Goal: Task Accomplishment & Management: Manage account settings

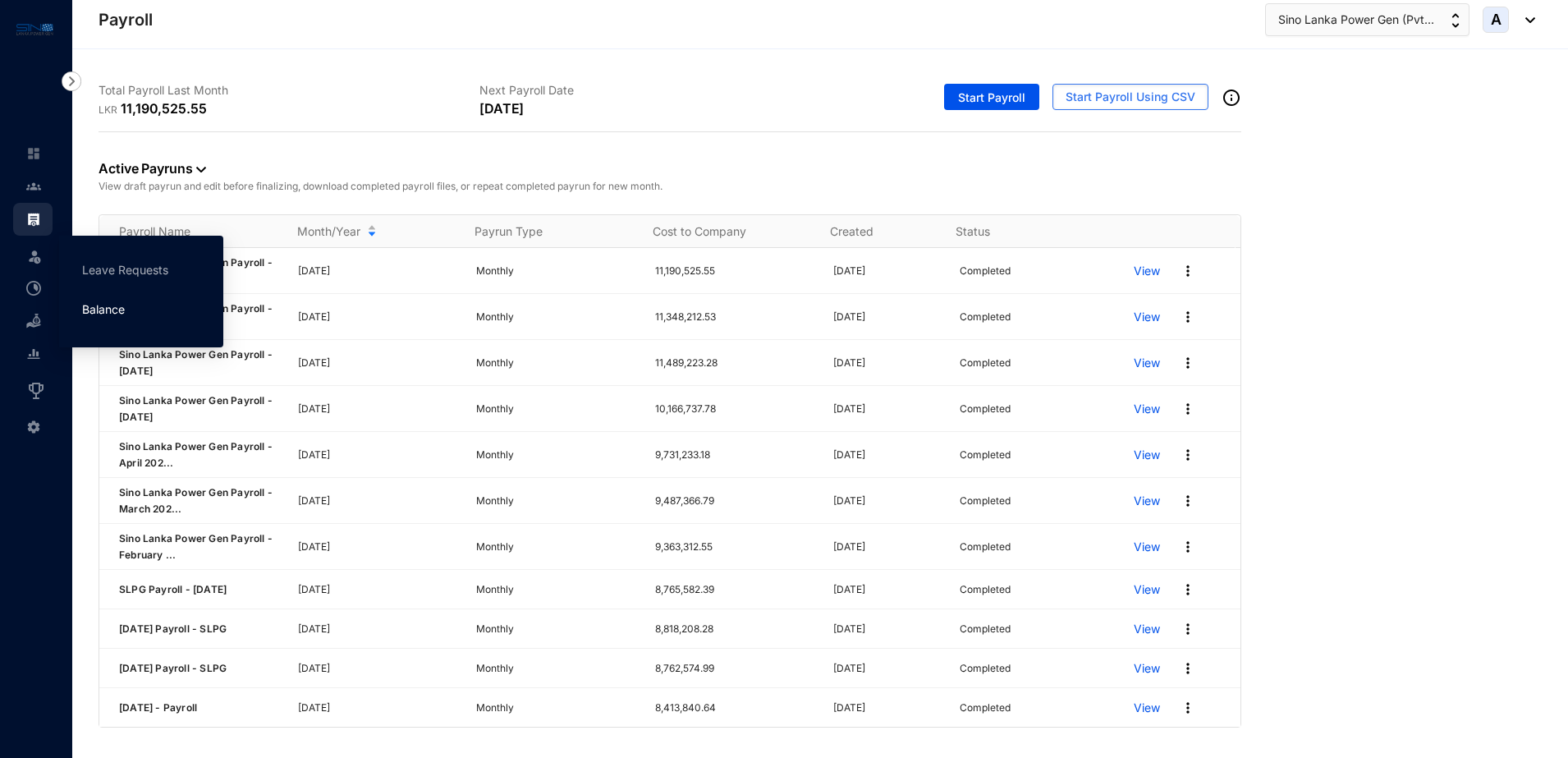
click at [100, 309] on link "Balance" at bounding box center [103, 309] width 43 height 14
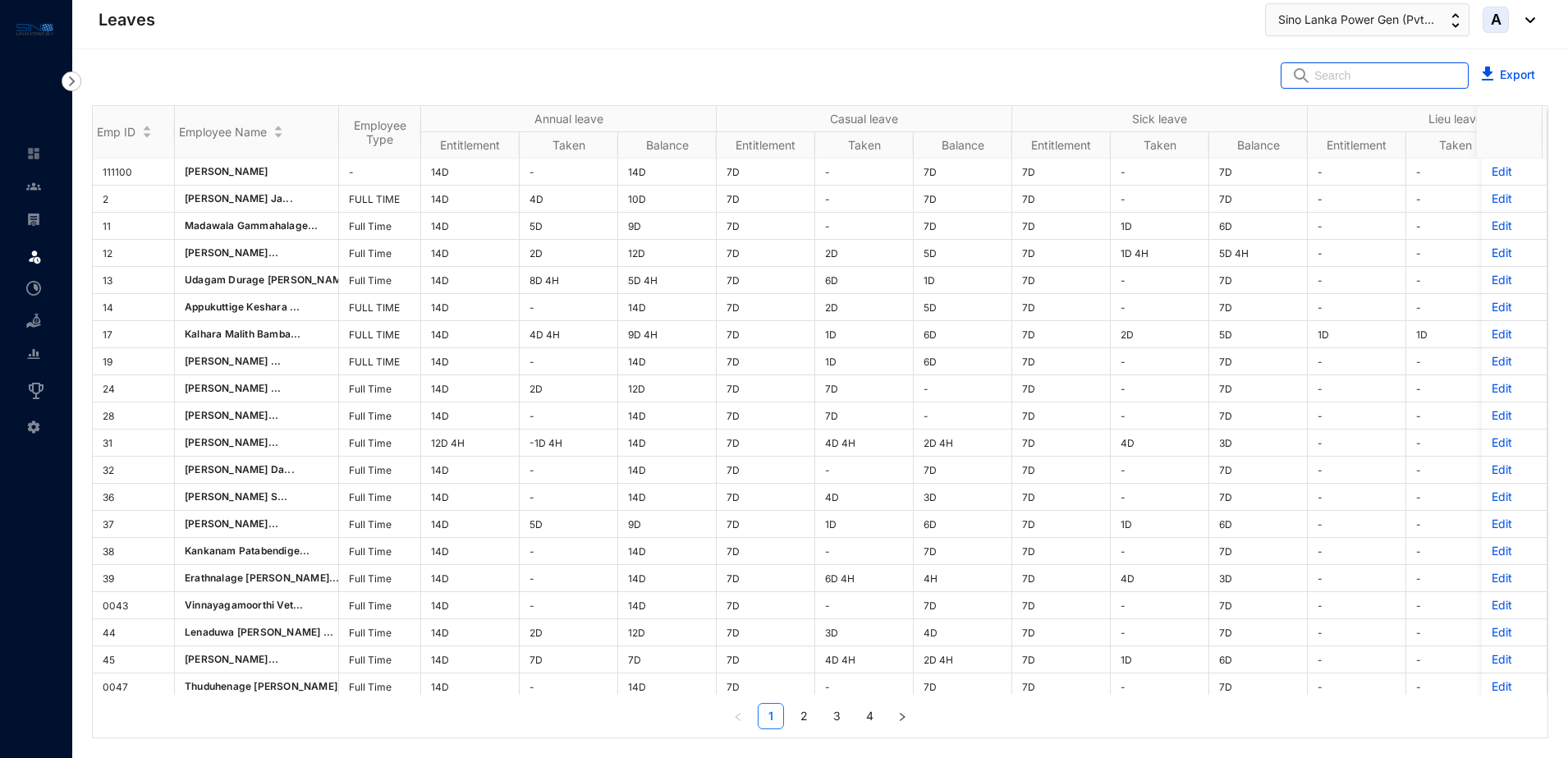
click at [1311, 72] on img at bounding box center [1301, 75] width 20 height 17
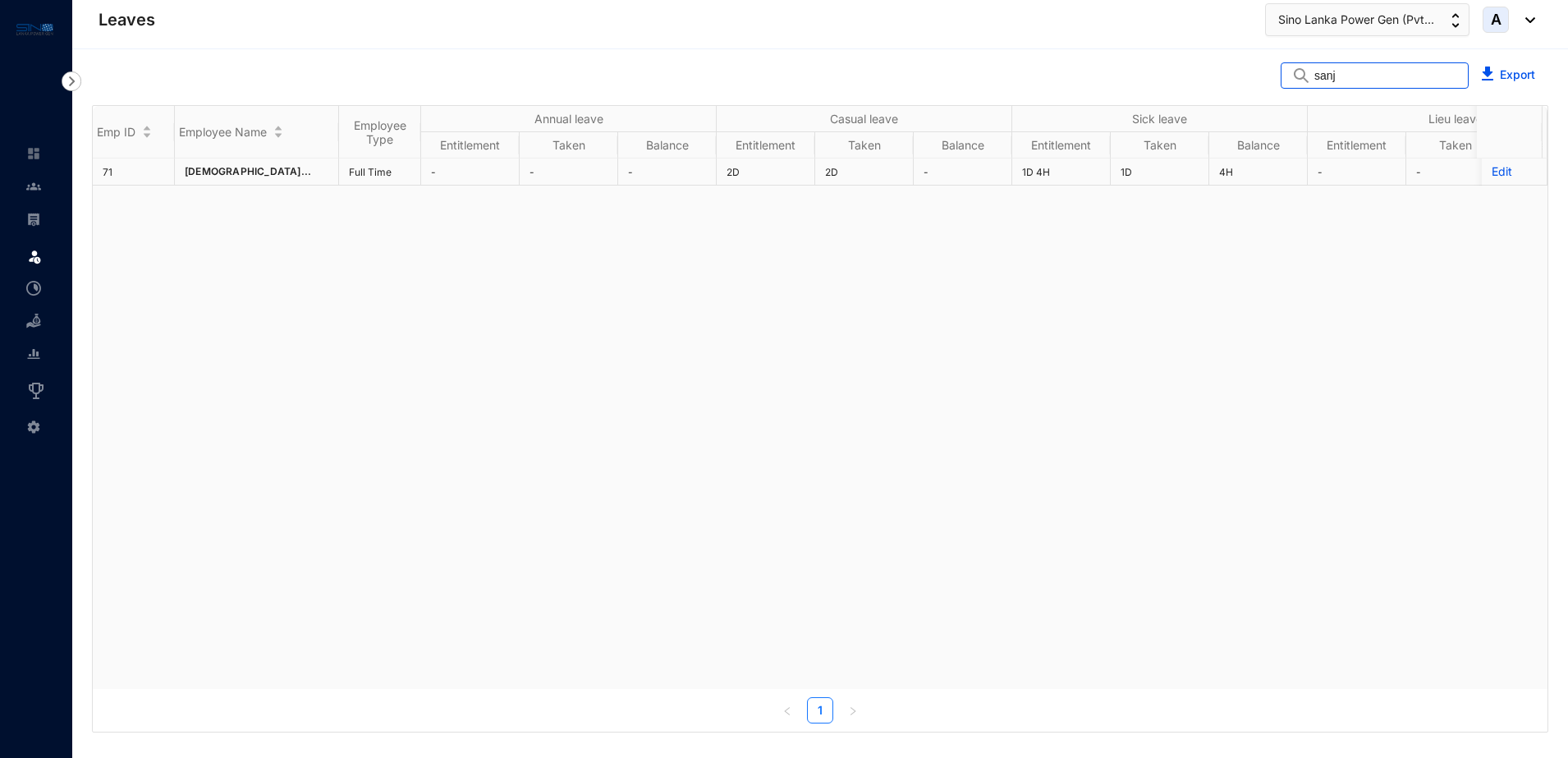
type input "sanj"
click at [1491, 171] on p "Edit" at bounding box center [1514, 171] width 45 height 17
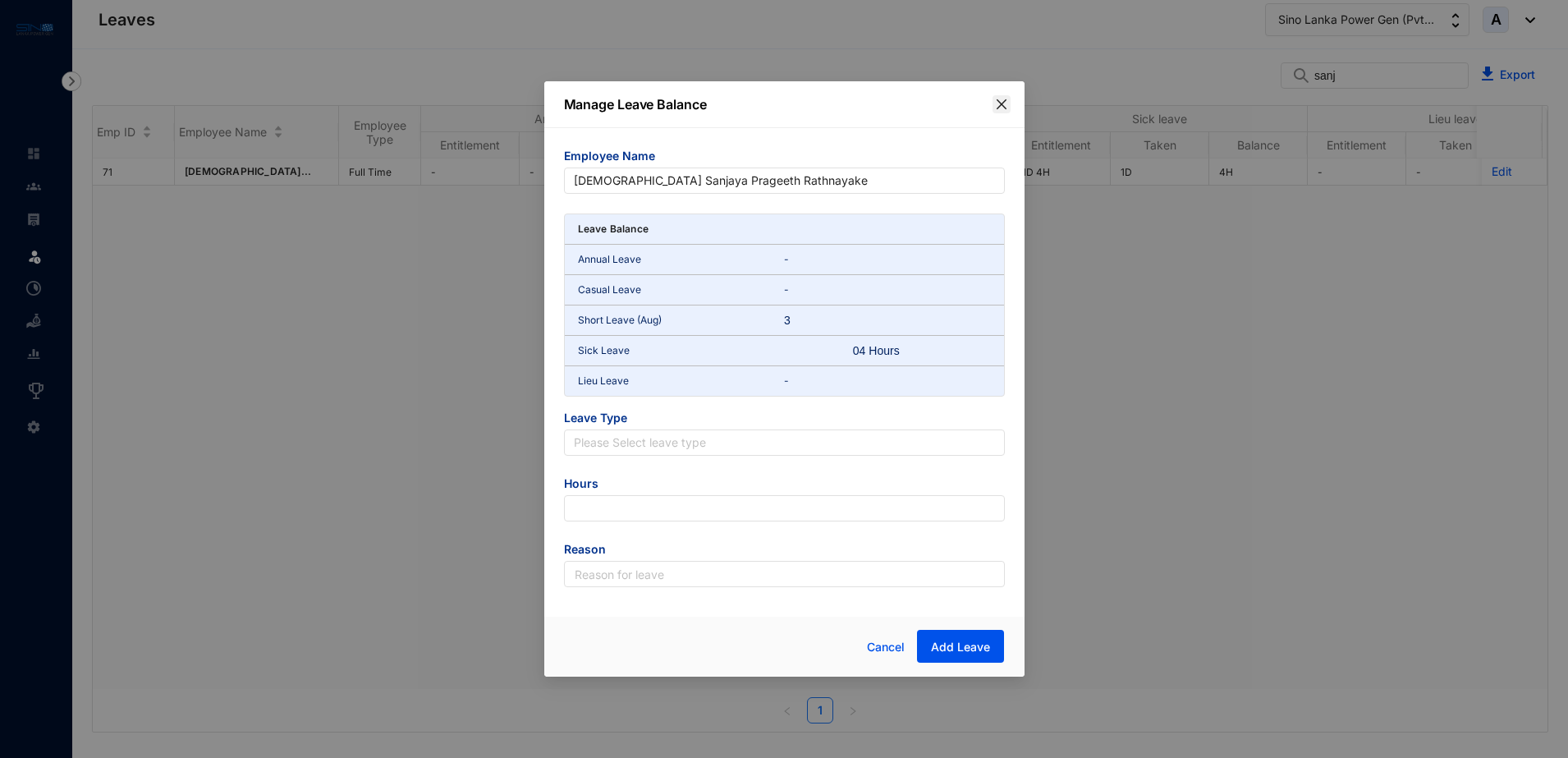
click at [1002, 98] on icon "close" at bounding box center [1002, 104] width 13 height 13
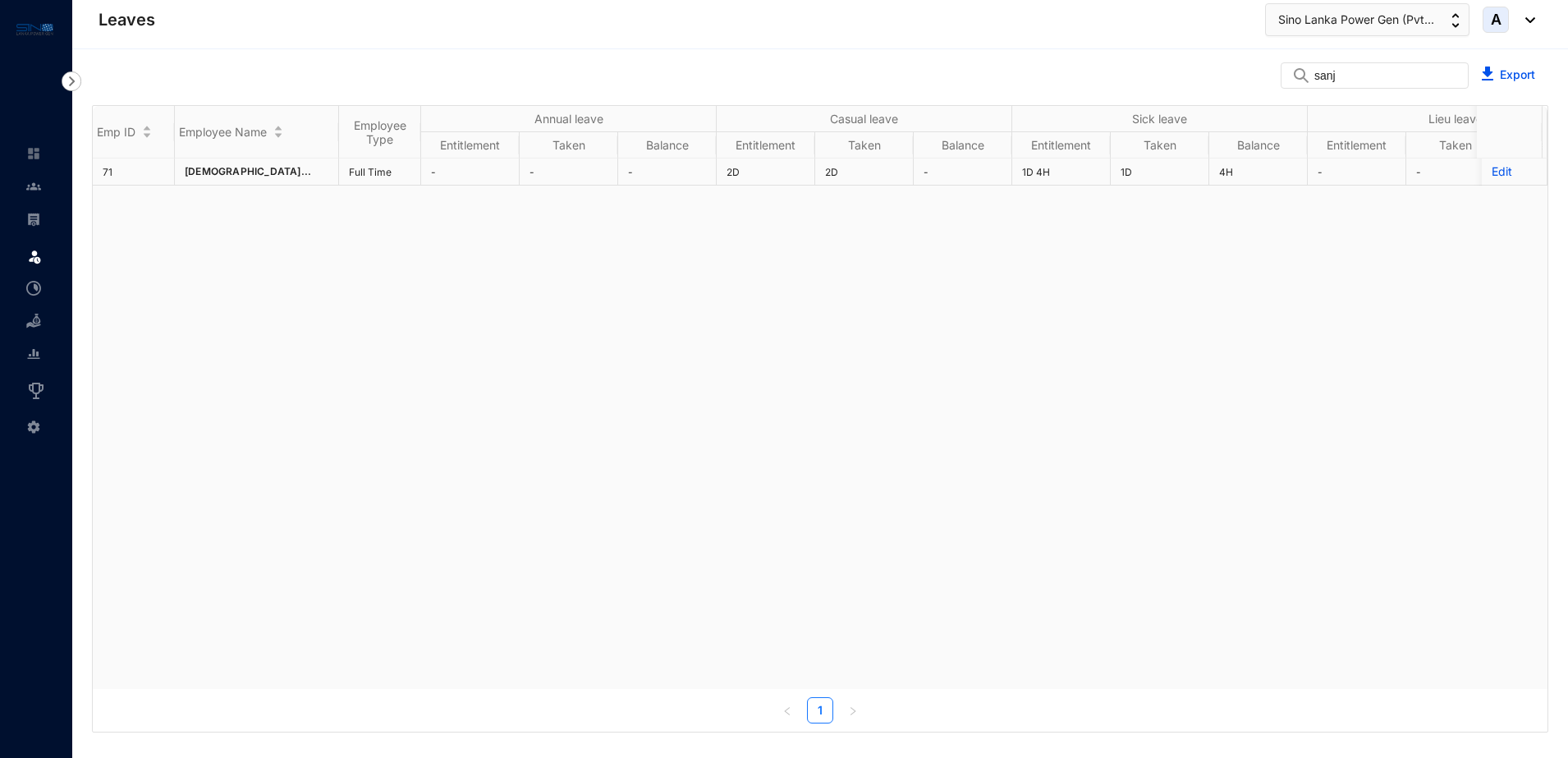
click at [1491, 174] on p "Edit" at bounding box center [1514, 171] width 45 height 17
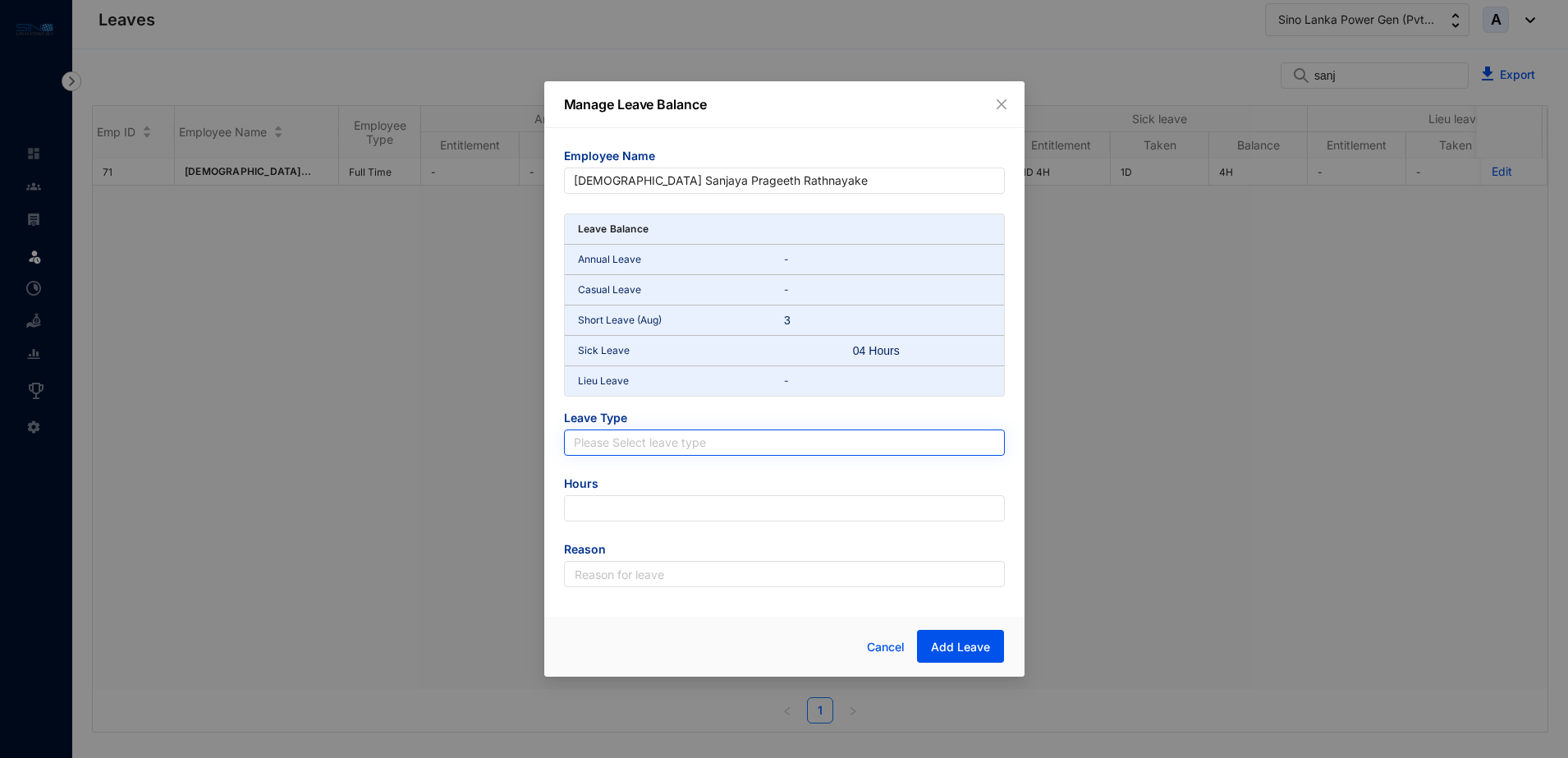
click at [703, 439] on input "search" at bounding box center [785, 442] width 421 height 24
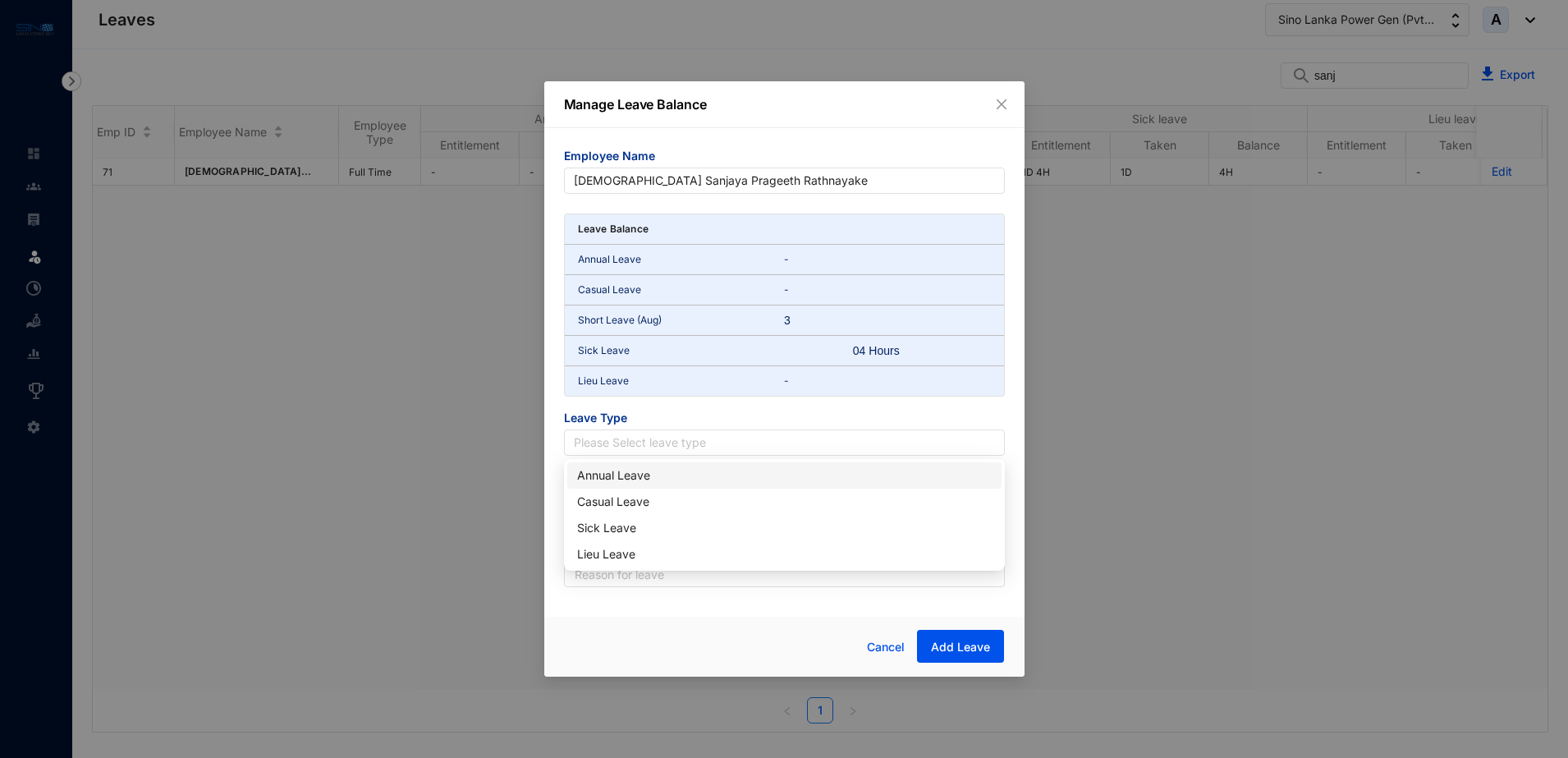
click at [662, 472] on div "Annual Leave" at bounding box center [784, 475] width 414 height 18
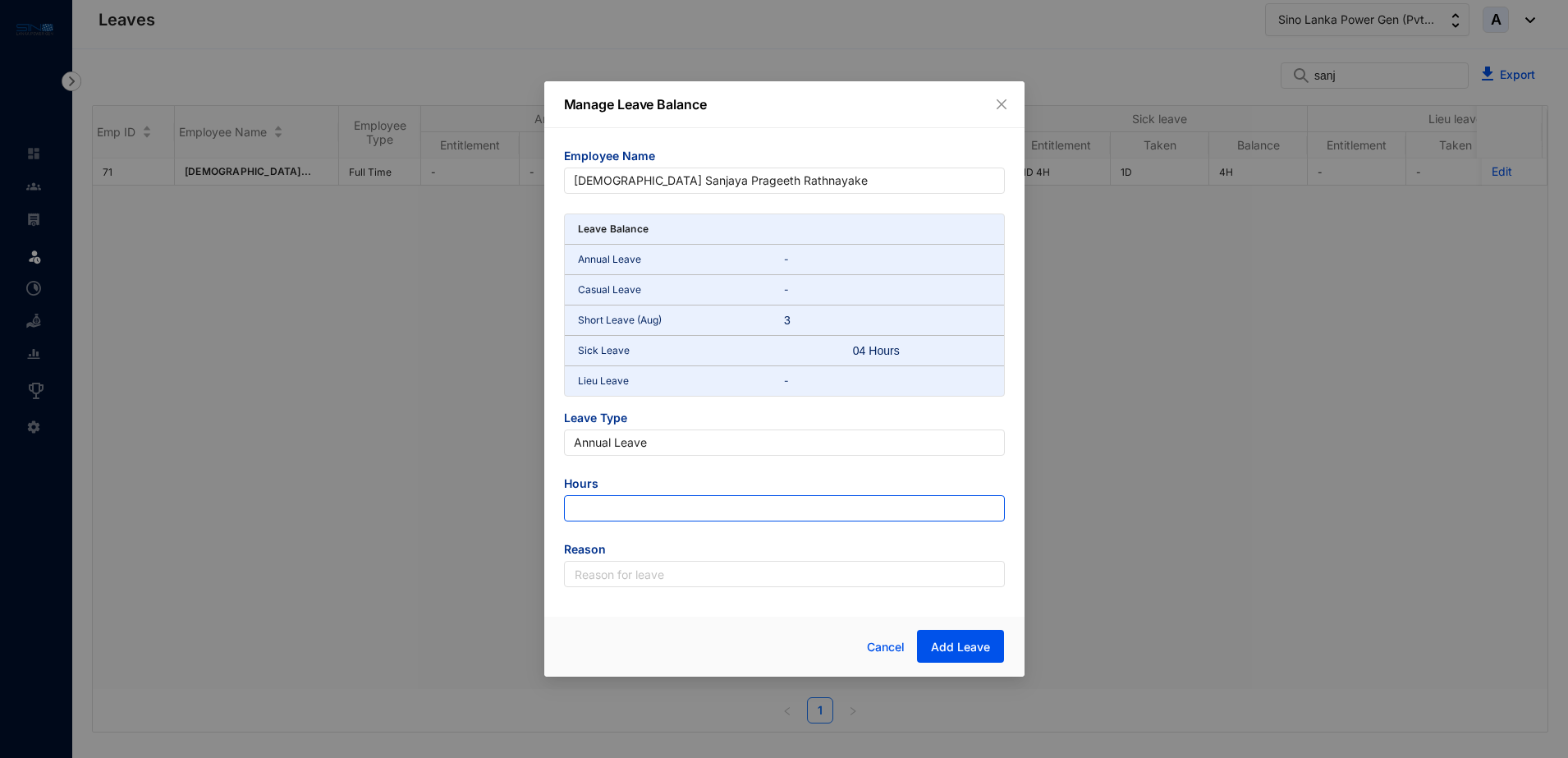
click at [653, 505] on input "number" at bounding box center [784, 508] width 441 height 26
type input "56"
click at [647, 572] on input "text" at bounding box center [784, 574] width 441 height 26
type input "Leave Allocation"
click at [948, 647] on span "Add Leave" at bounding box center [961, 647] width 59 height 17
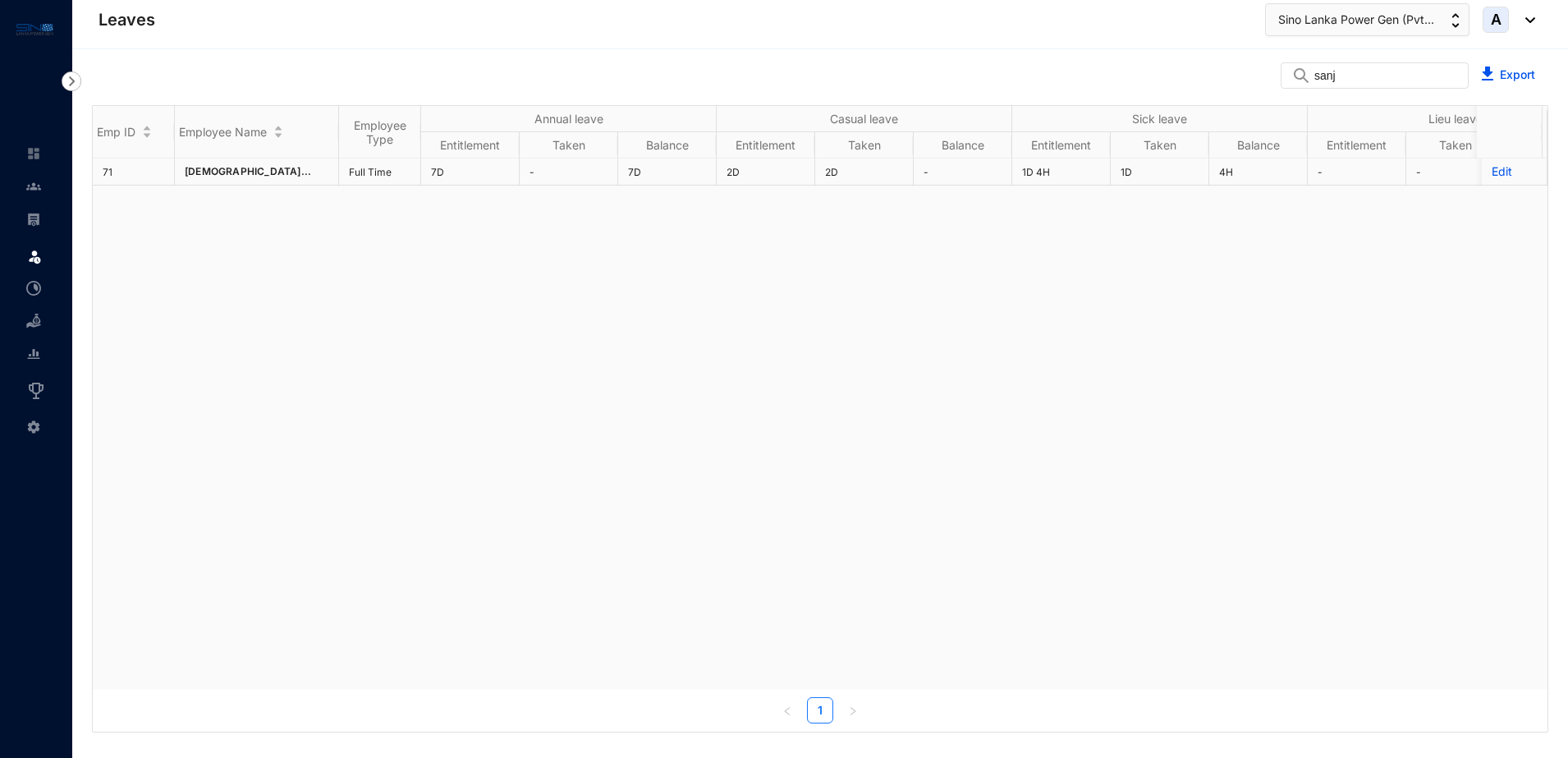
click at [1491, 169] on p "Edit" at bounding box center [1514, 171] width 45 height 17
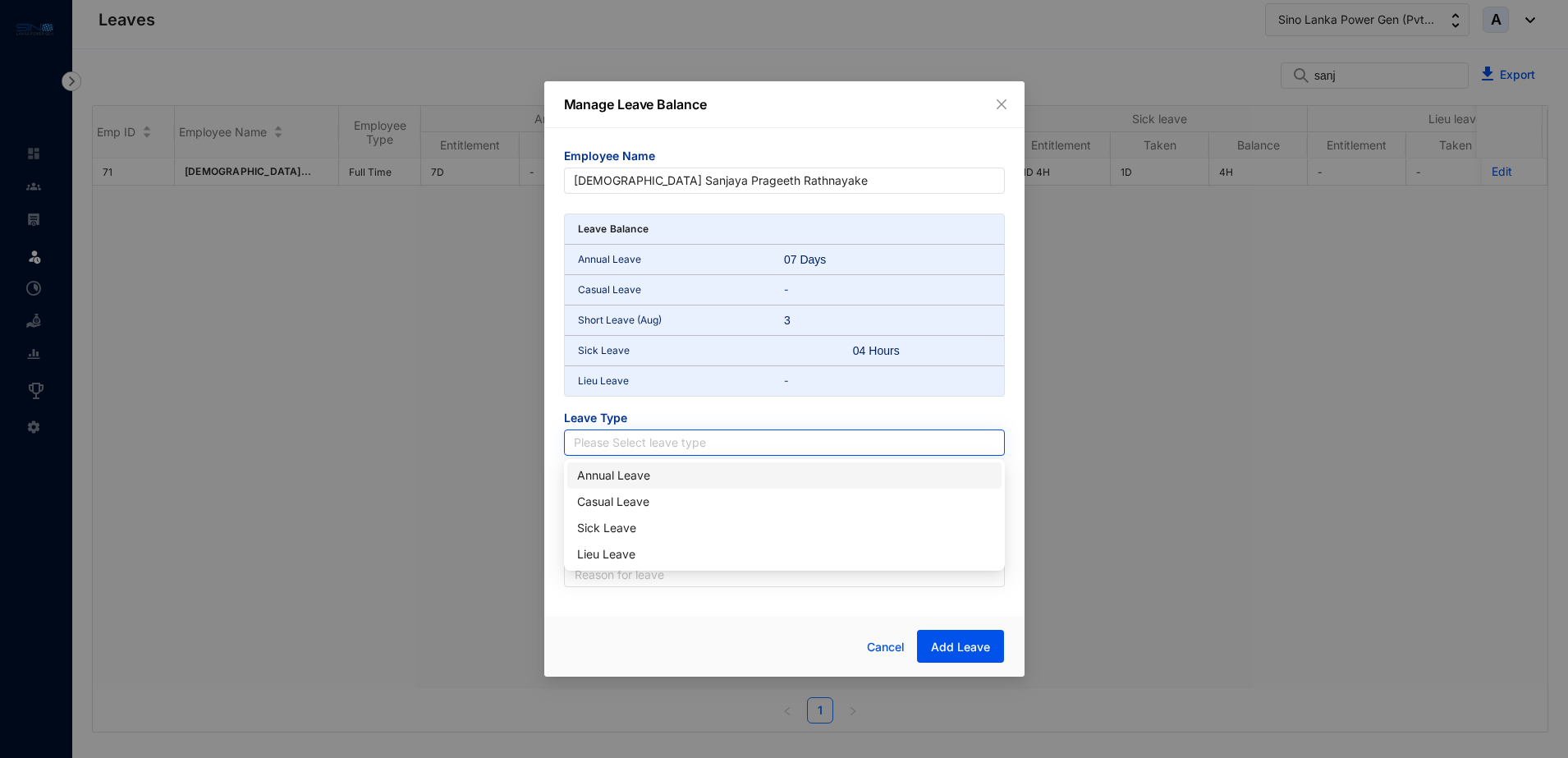
click at [605, 446] on input "search" at bounding box center [785, 442] width 421 height 24
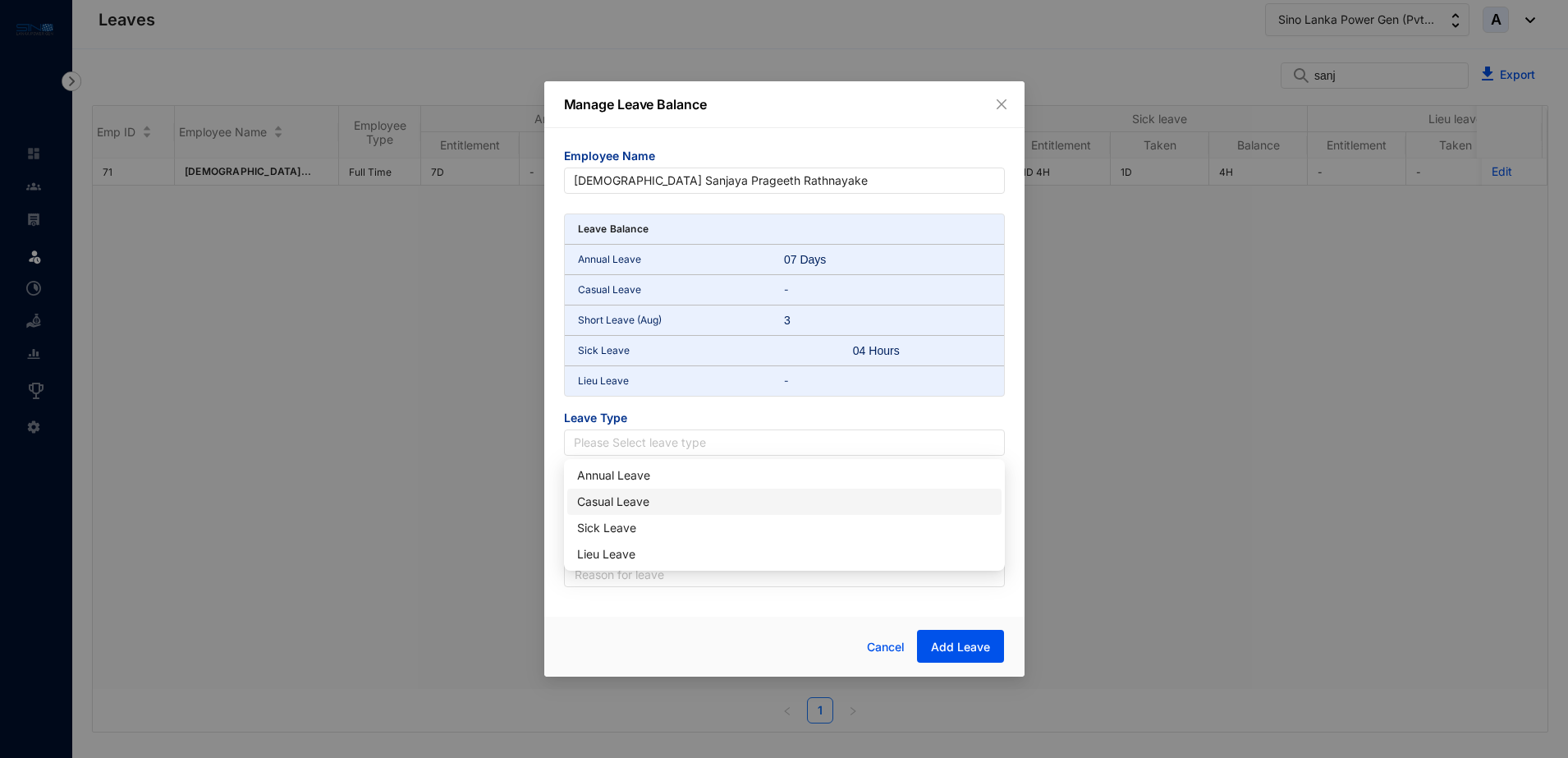
click at [605, 501] on div "Casual Leave" at bounding box center [784, 501] width 414 height 18
drag, startPoint x: 850, startPoint y: 99, endPoint x: 732, endPoint y: 111, distance: 118.6
click at [732, 111] on p "Manage Leave Balance" at bounding box center [784, 104] width 441 height 20
click at [647, 508] on input "number" at bounding box center [784, 508] width 441 height 26
type input "40"
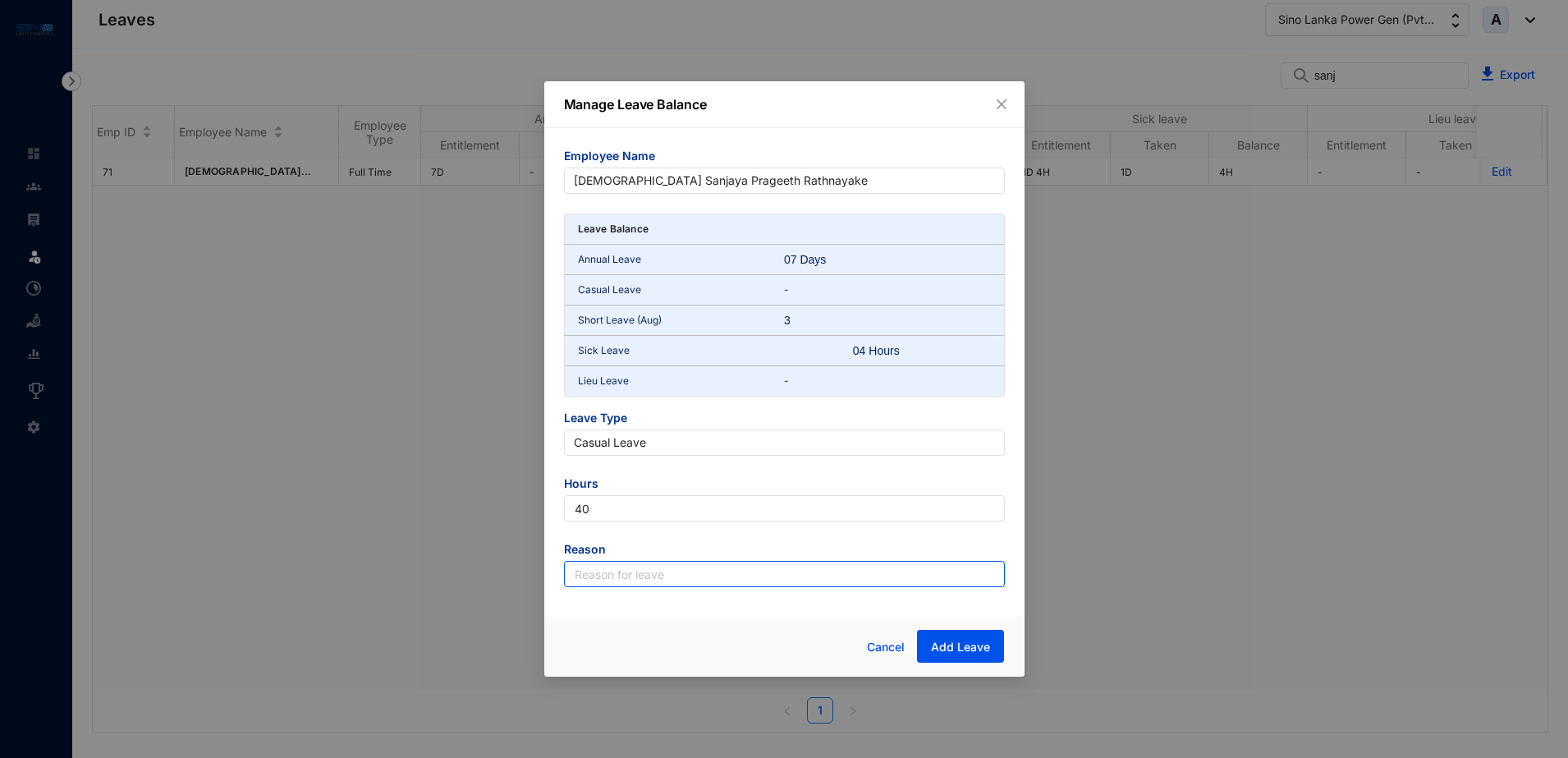
click at [679, 578] on input "text" at bounding box center [784, 574] width 441 height 26
type input "Leave Allocation"
click at [955, 646] on span "Add Leave" at bounding box center [961, 647] width 59 height 17
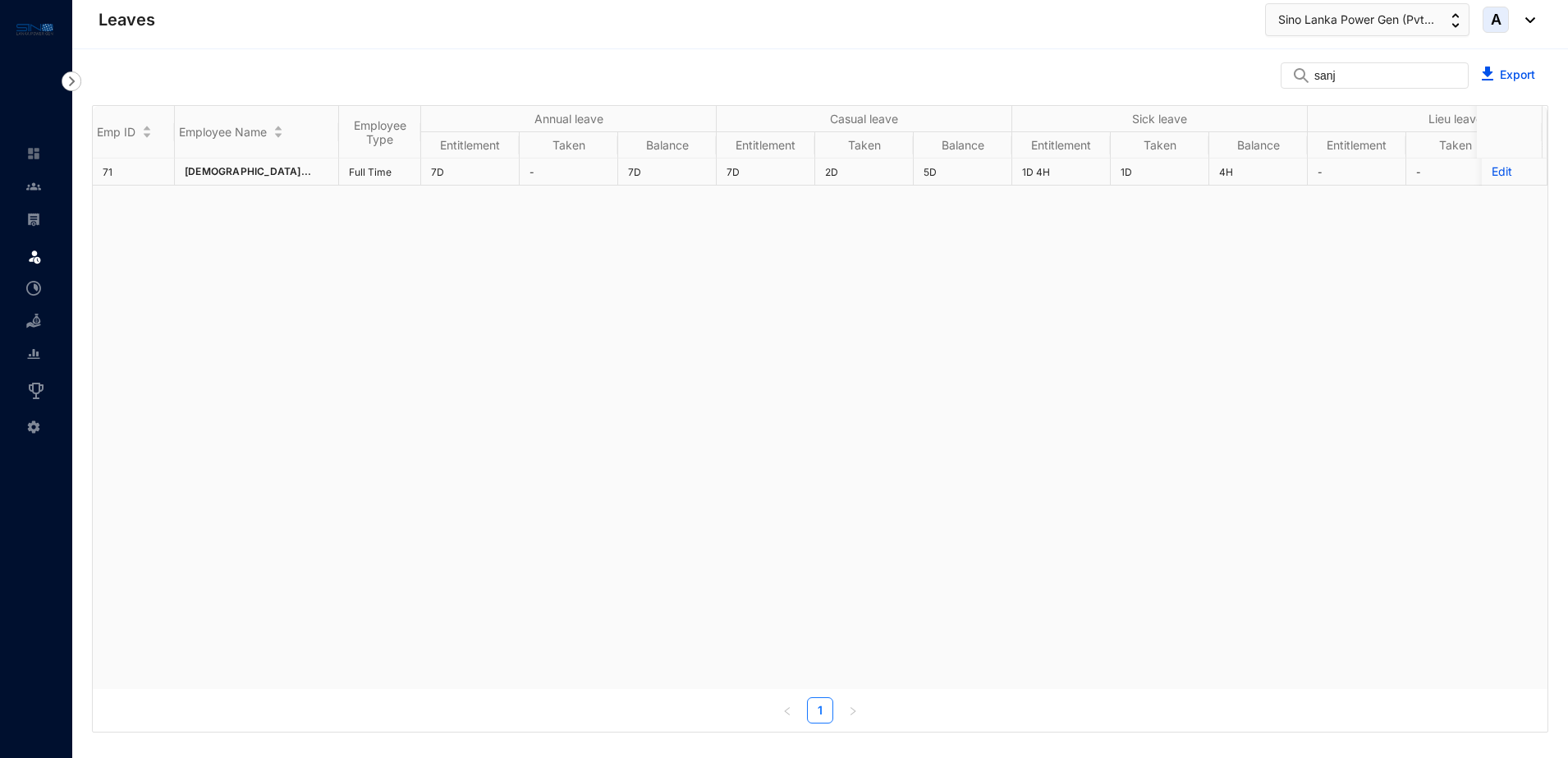
click at [1494, 170] on p "Edit" at bounding box center [1514, 171] width 45 height 17
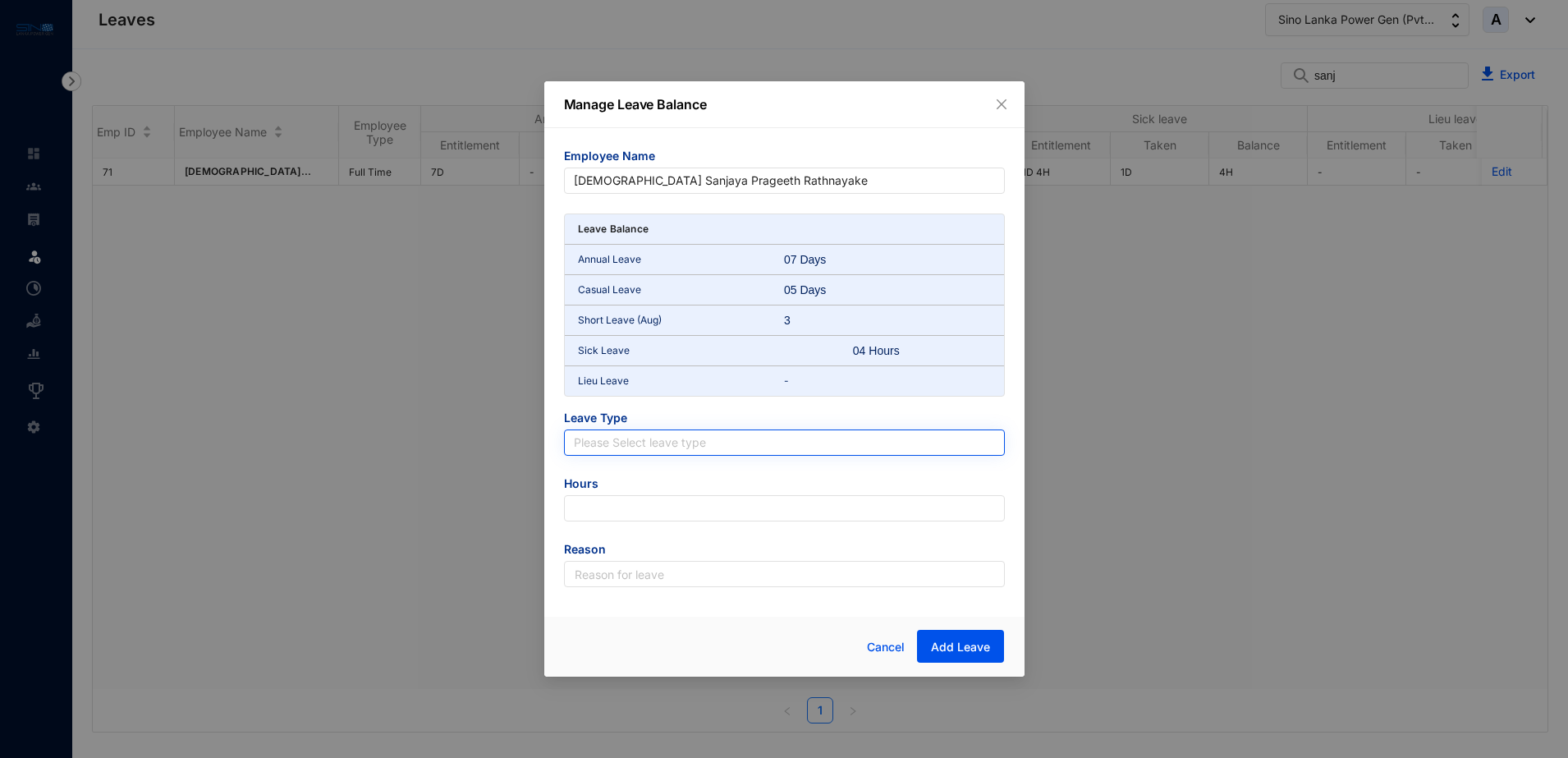
click at [680, 439] on input "search" at bounding box center [785, 442] width 421 height 24
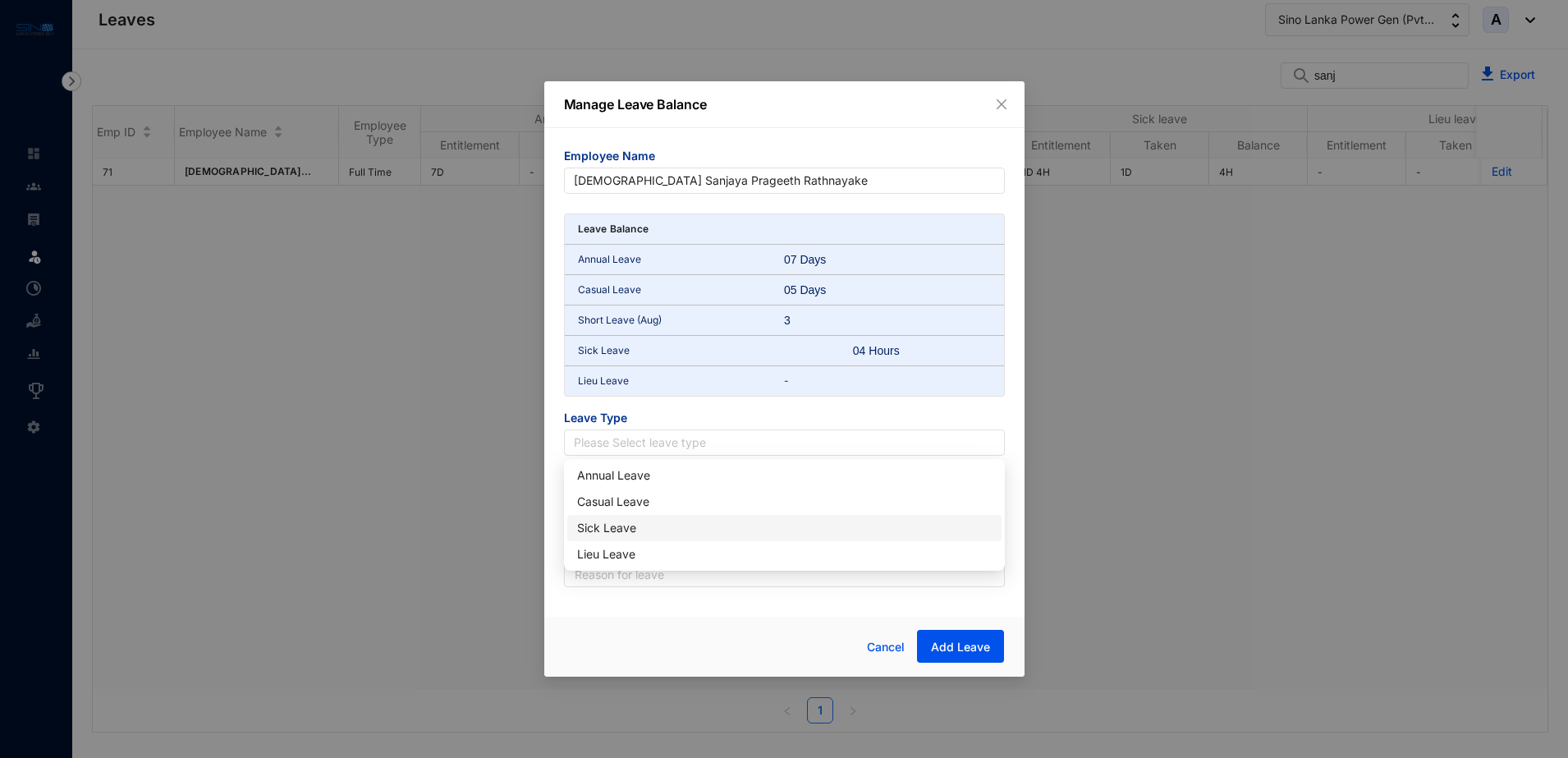
click at [627, 527] on div "Sick Leave" at bounding box center [784, 527] width 414 height 18
click at [630, 505] on input "number" at bounding box center [784, 508] width 441 height 26
type input "48"
click at [676, 579] on input "text" at bounding box center [784, 574] width 441 height 26
type input "Leave Allocation"
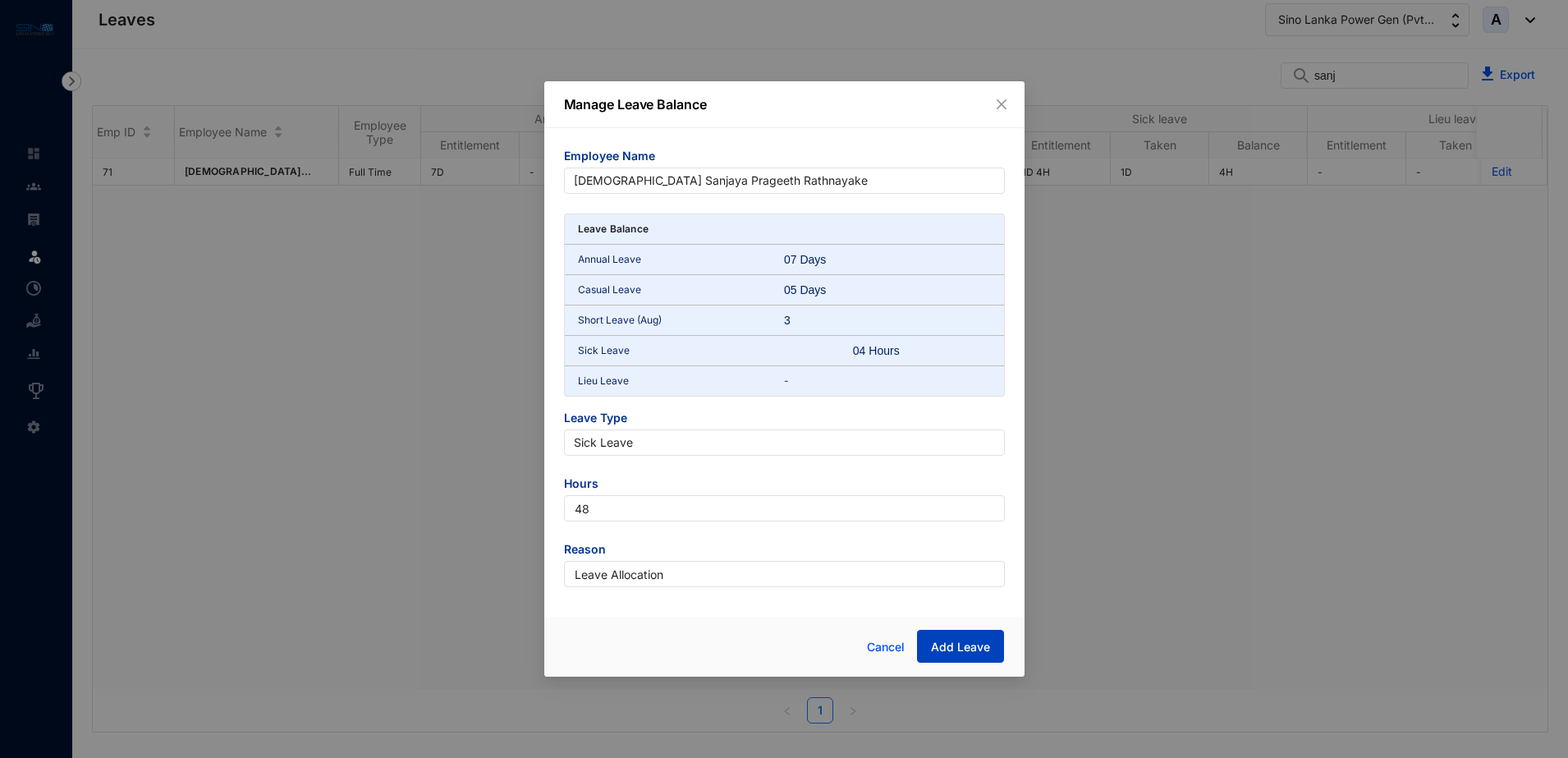
click at [948, 643] on span "Add Leave" at bounding box center [961, 647] width 59 height 17
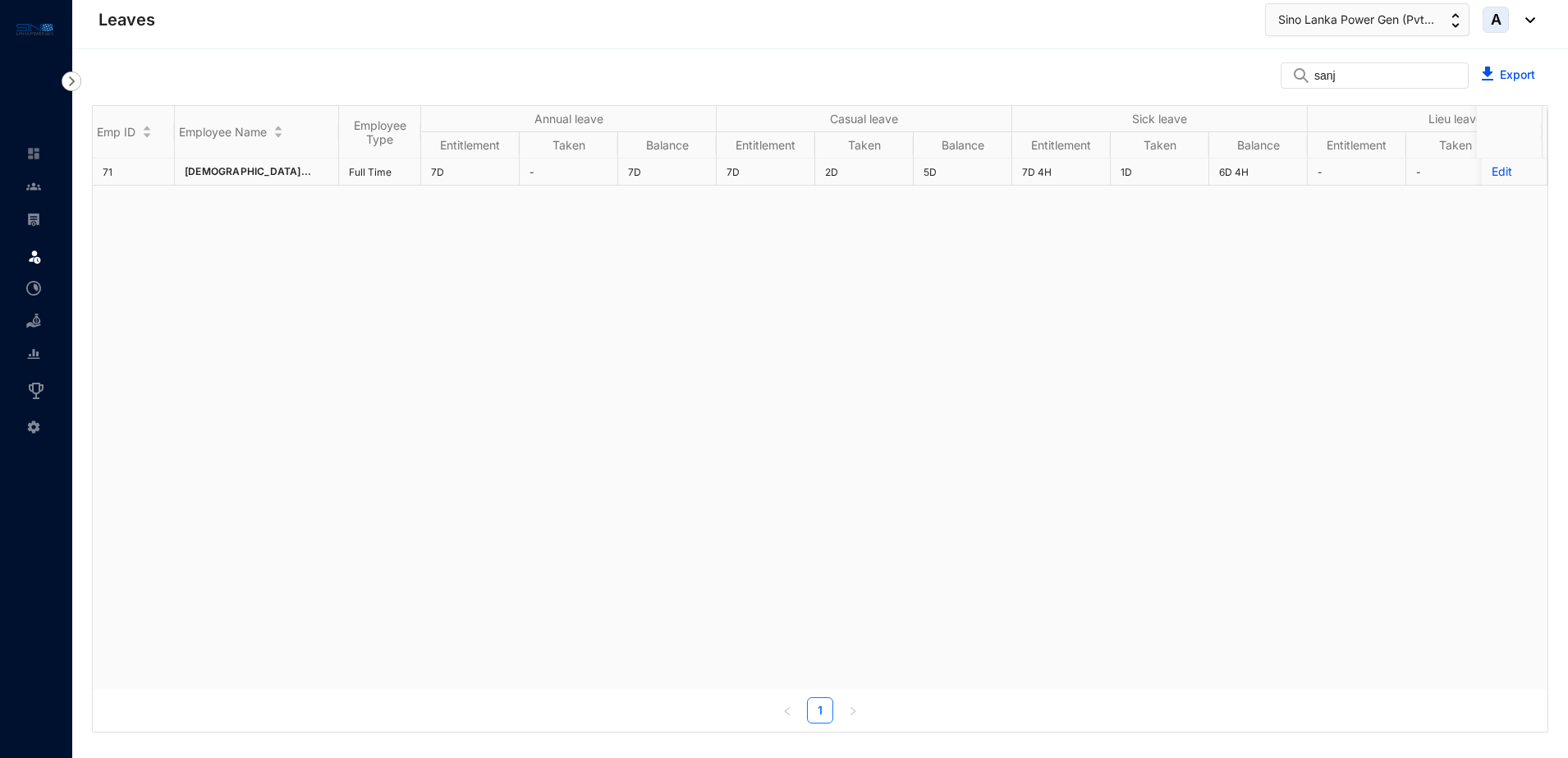
click at [1491, 173] on p "Edit" at bounding box center [1514, 171] width 45 height 17
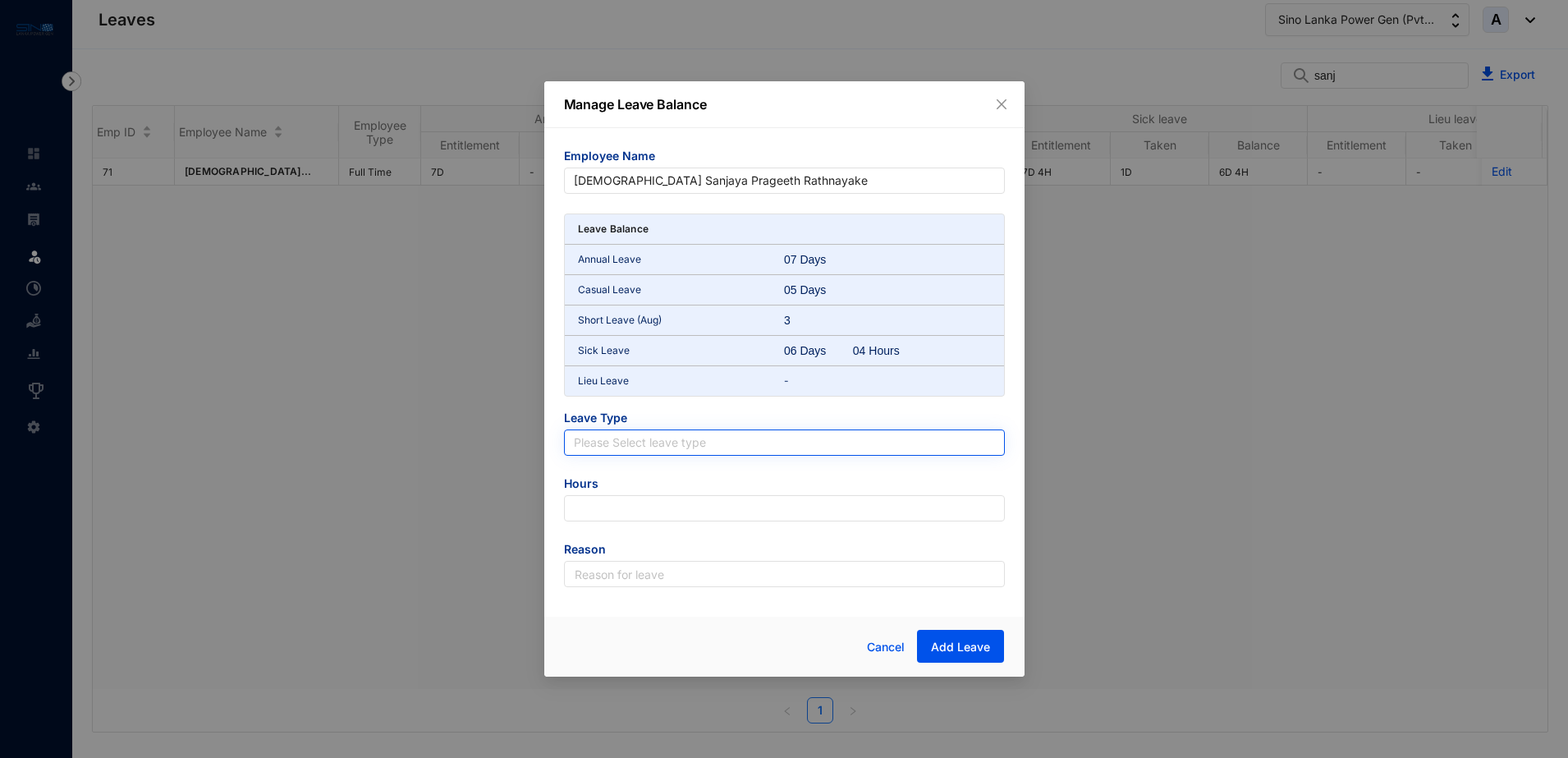
click at [658, 441] on input "search" at bounding box center [785, 442] width 421 height 24
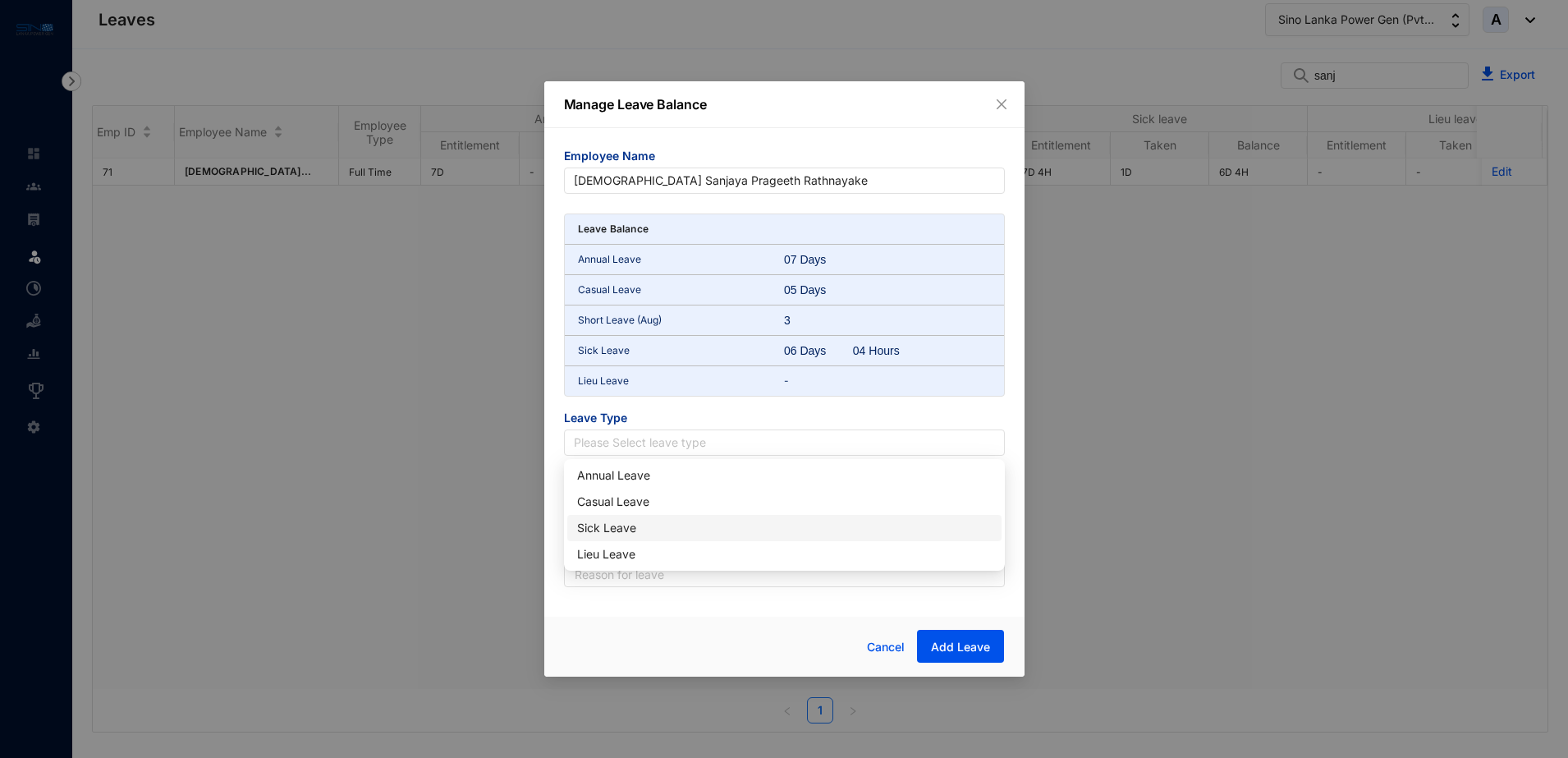
click at [630, 523] on div "Sick Leave" at bounding box center [784, 527] width 414 height 18
click at [627, 506] on input "number" at bounding box center [784, 508] width 441 height 26
type input "-4"
click at [707, 577] on input "text" at bounding box center [784, 574] width 441 height 26
type input "Adjustment"
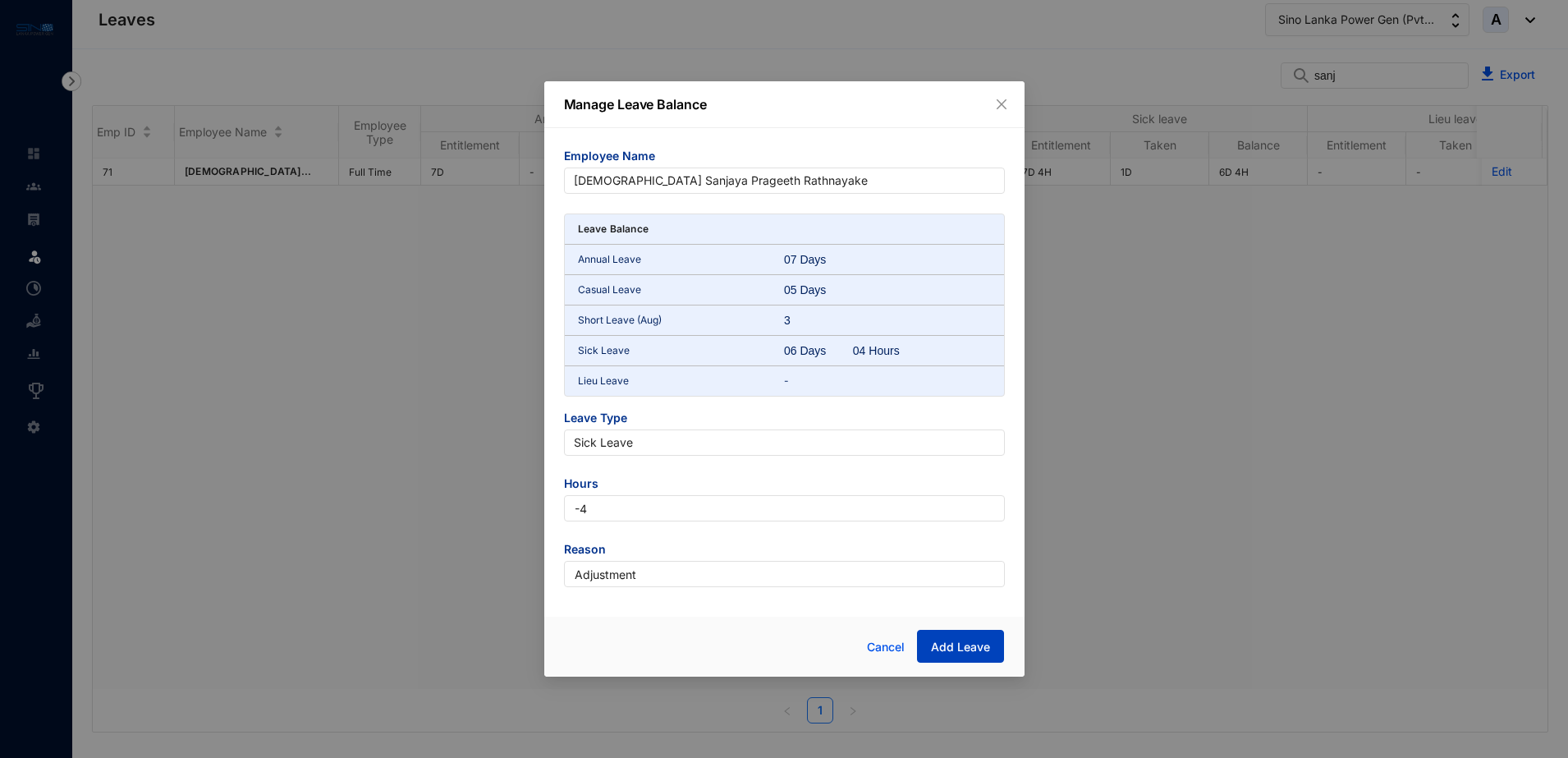
click at [951, 646] on span "Add Leave" at bounding box center [961, 647] width 59 height 17
